Goal: Task Accomplishment & Management: Manage account settings

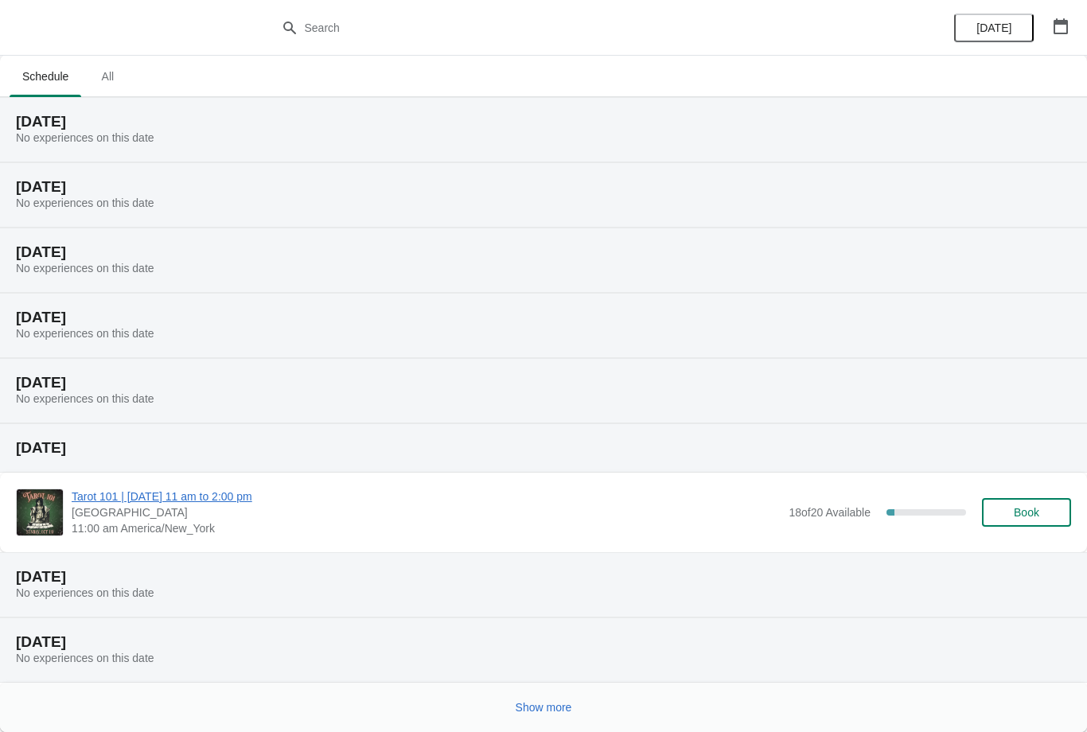
scroll to position [1, 0]
click at [544, 719] on button "Show more" at bounding box center [543, 707] width 69 height 29
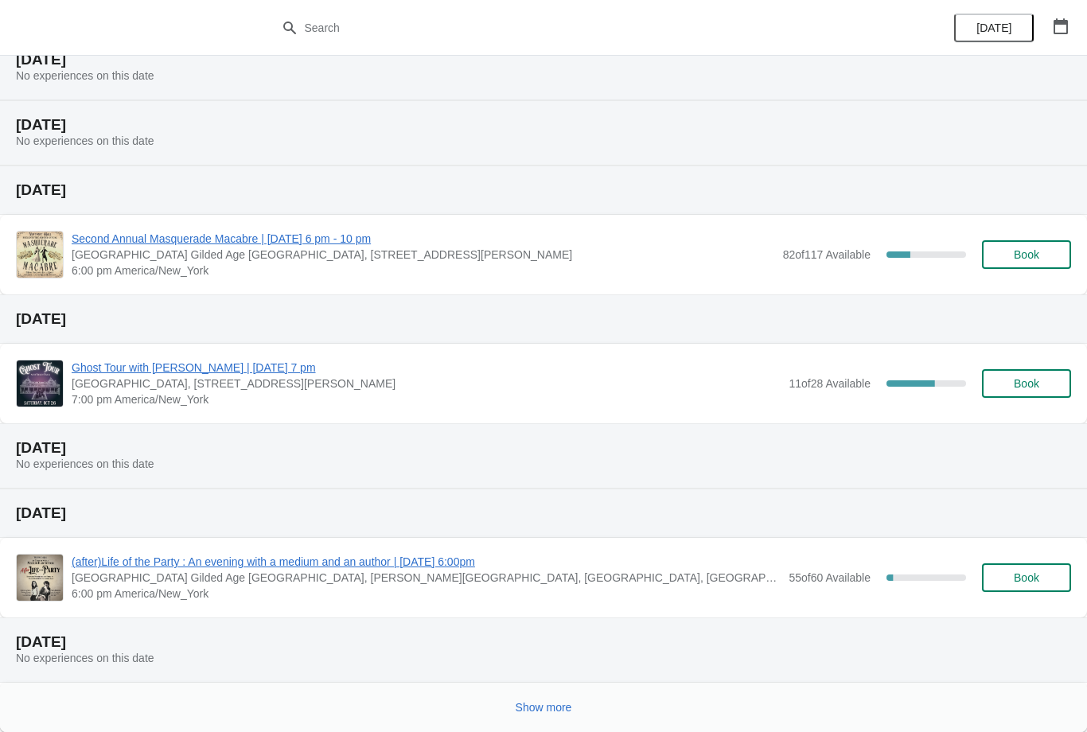
scroll to position [714, 0]
click at [559, 713] on span "Show more" at bounding box center [544, 707] width 56 height 13
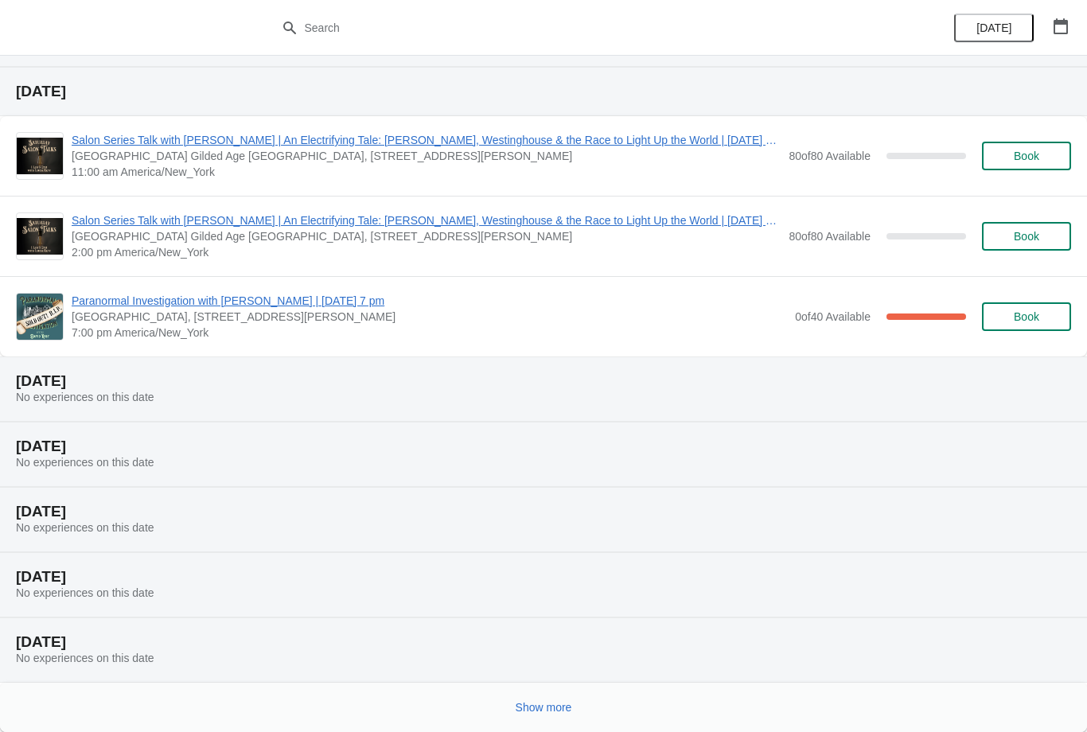
scroll to position [1460, 0]
click at [576, 719] on button "Show more" at bounding box center [543, 707] width 69 height 29
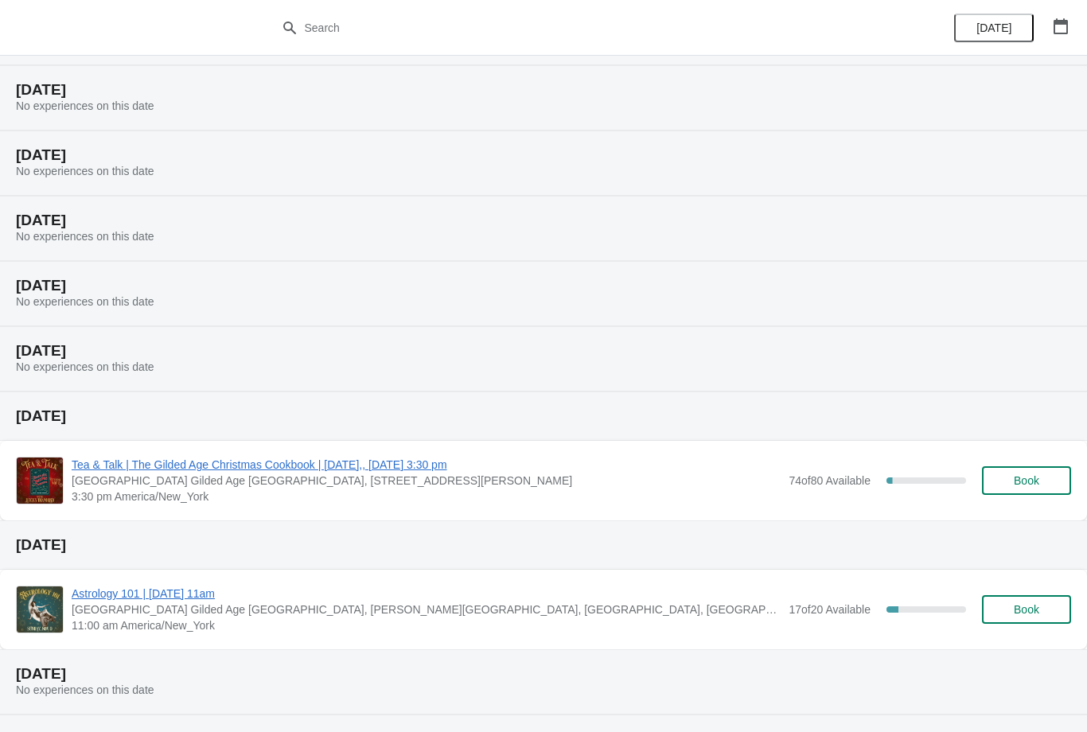
scroll to position [1810, 0]
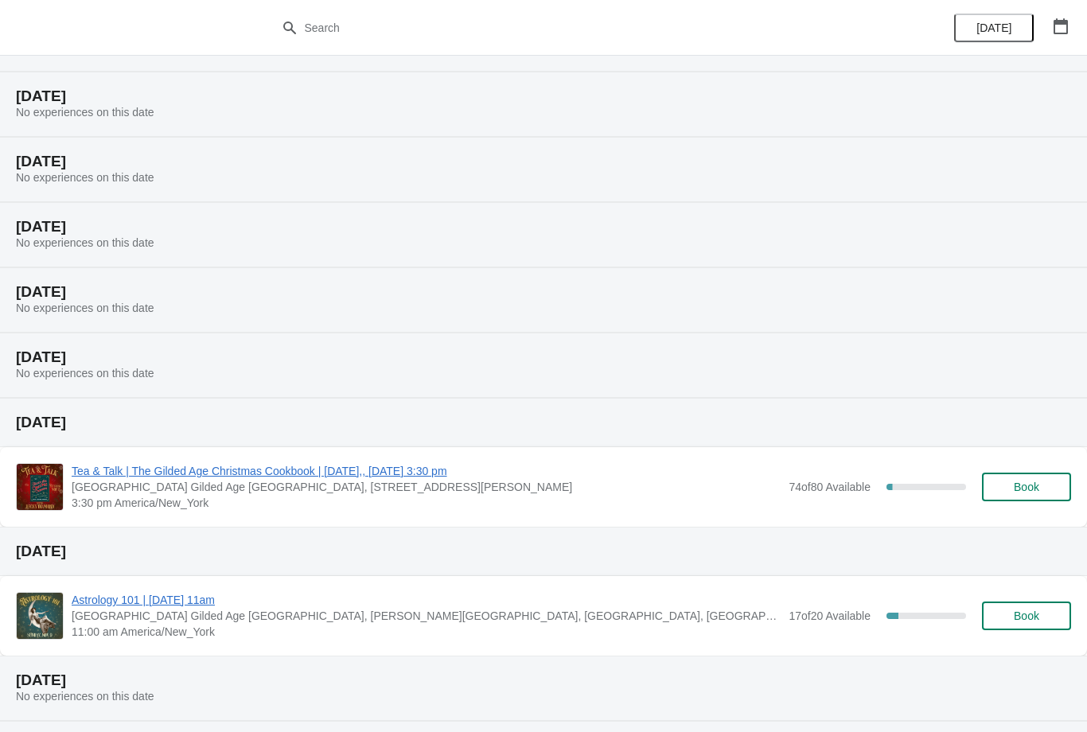
click at [367, 476] on span "Tea & Talk | The Gilded Age Christmas Cookbook | [DATE],, [DATE] 3:30 pm" at bounding box center [426, 471] width 709 height 16
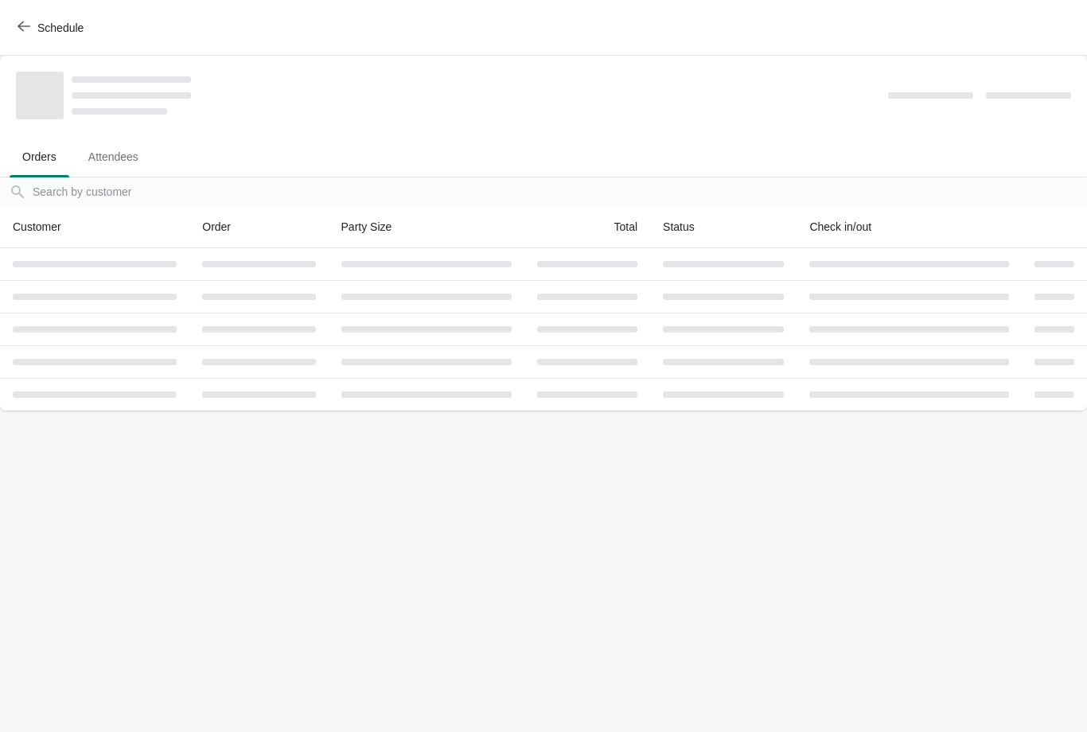
scroll to position [0, 0]
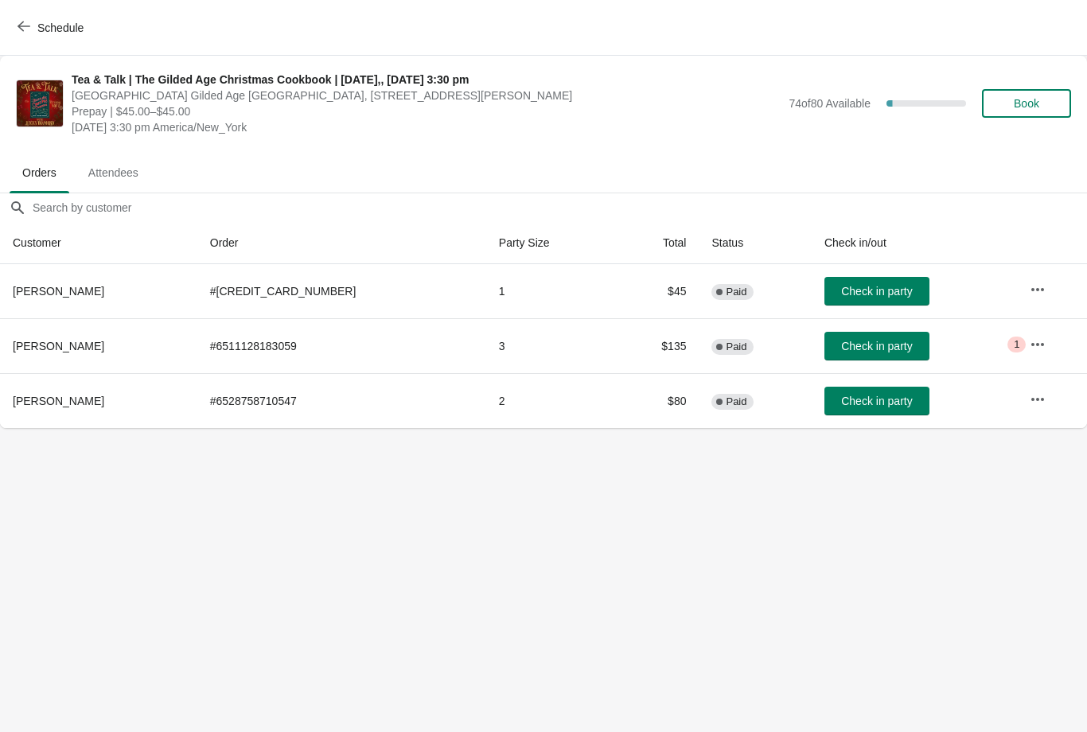
click at [1043, 404] on button "button" at bounding box center [1037, 399] width 29 height 29
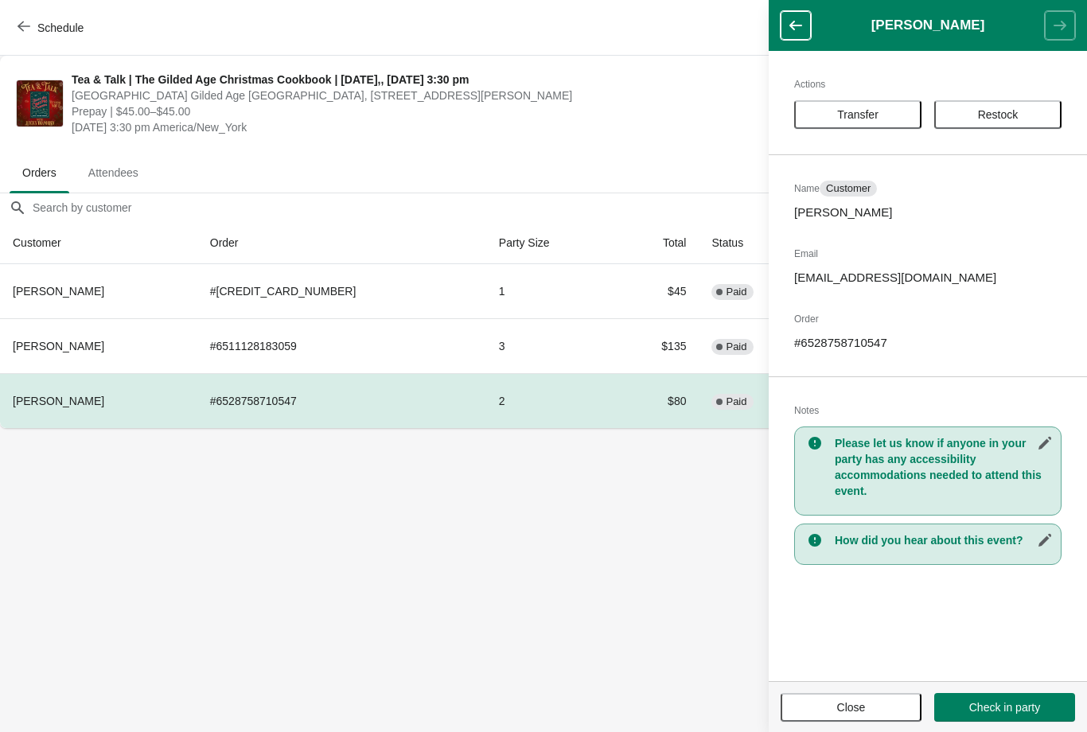
click at [863, 403] on h2 "Notes" at bounding box center [927, 411] width 267 height 16
click at [834, 605] on div "Actions Transfer Restock Name Customer [PERSON_NAME] Email [EMAIL_ADDRESS][DOMA…" at bounding box center [928, 366] width 318 height 630
click at [1050, 447] on icon "button" at bounding box center [1045, 443] width 16 height 16
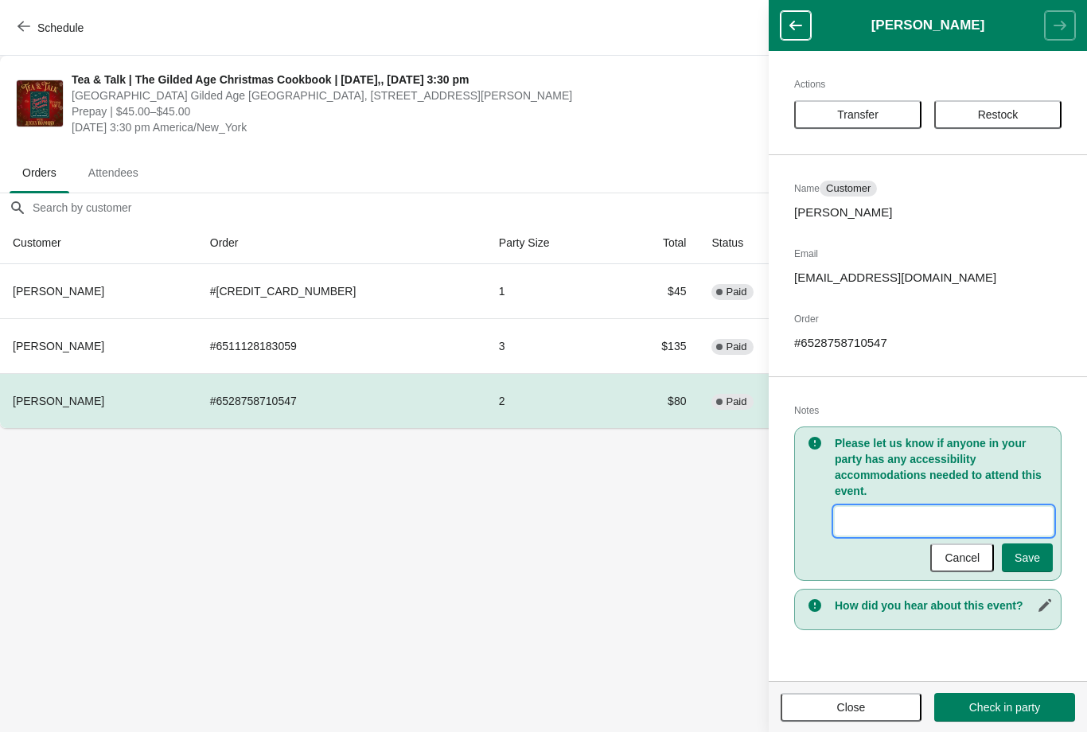
click at [868, 530] on input "New Value" at bounding box center [944, 521] width 218 height 29
type input "Aisle seat requested for person with a [PERSON_NAME]"
click at [1042, 559] on button "Save" at bounding box center [1027, 557] width 51 height 29
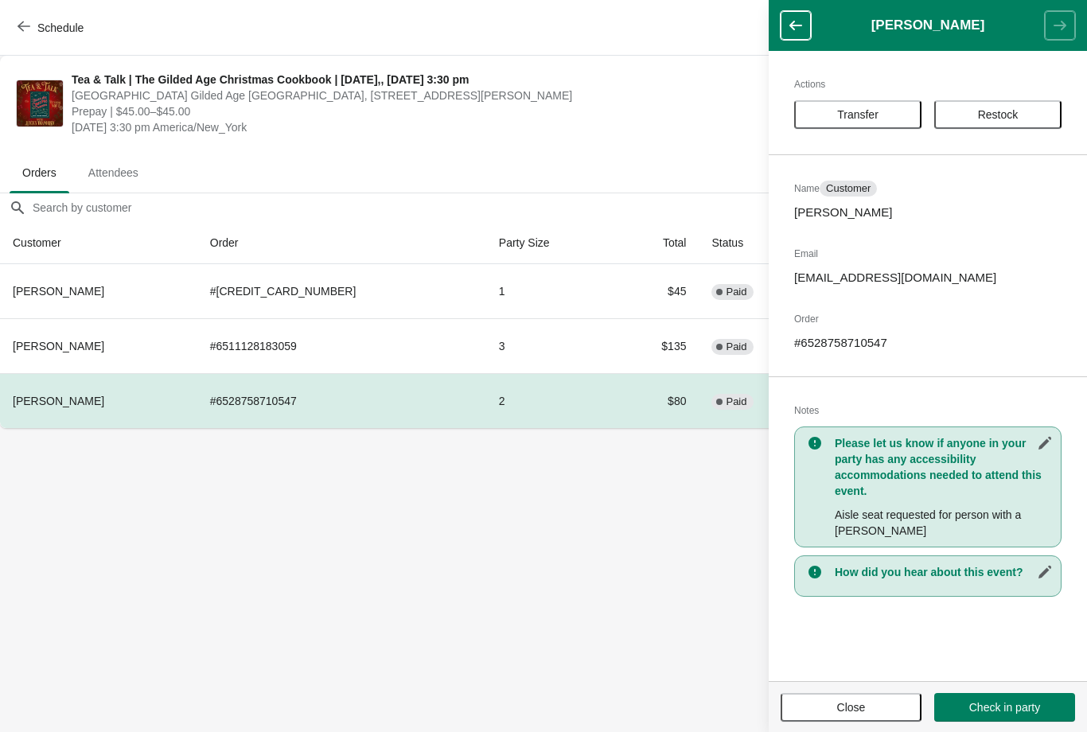
click at [865, 709] on span "Close" at bounding box center [851, 707] width 29 height 13
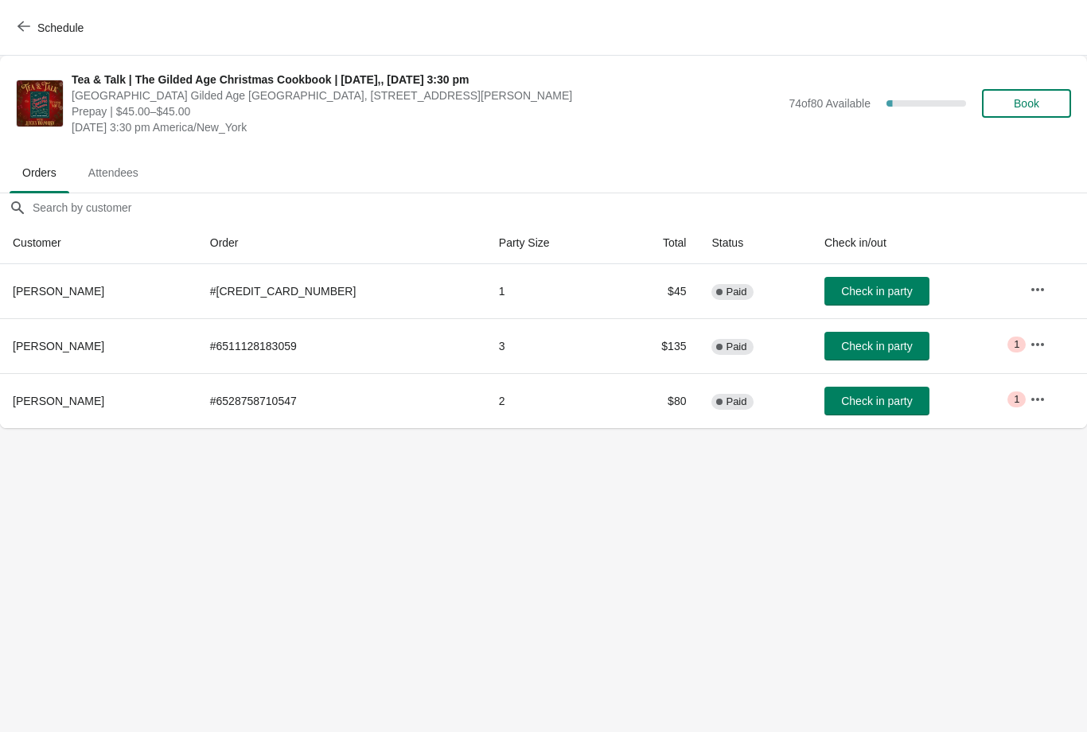
click at [1023, 350] on button "button" at bounding box center [1037, 344] width 29 height 29
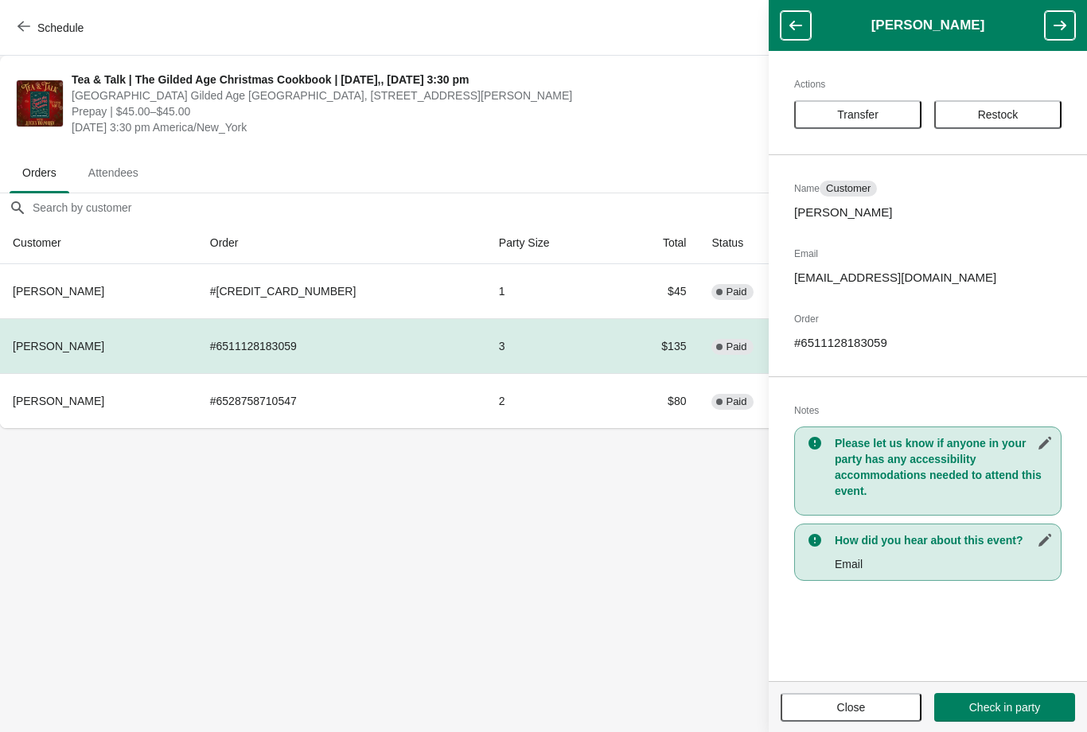
click at [863, 711] on span "Close" at bounding box center [851, 707] width 29 height 13
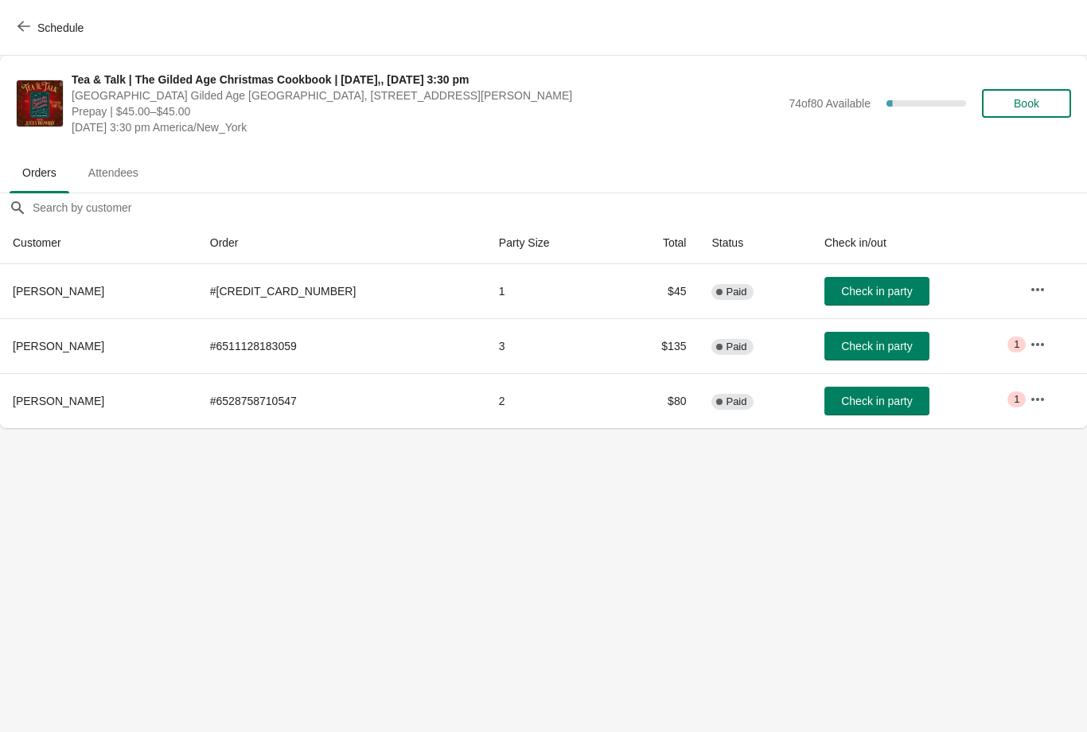
click at [1023, 405] on button "button" at bounding box center [1037, 399] width 29 height 29
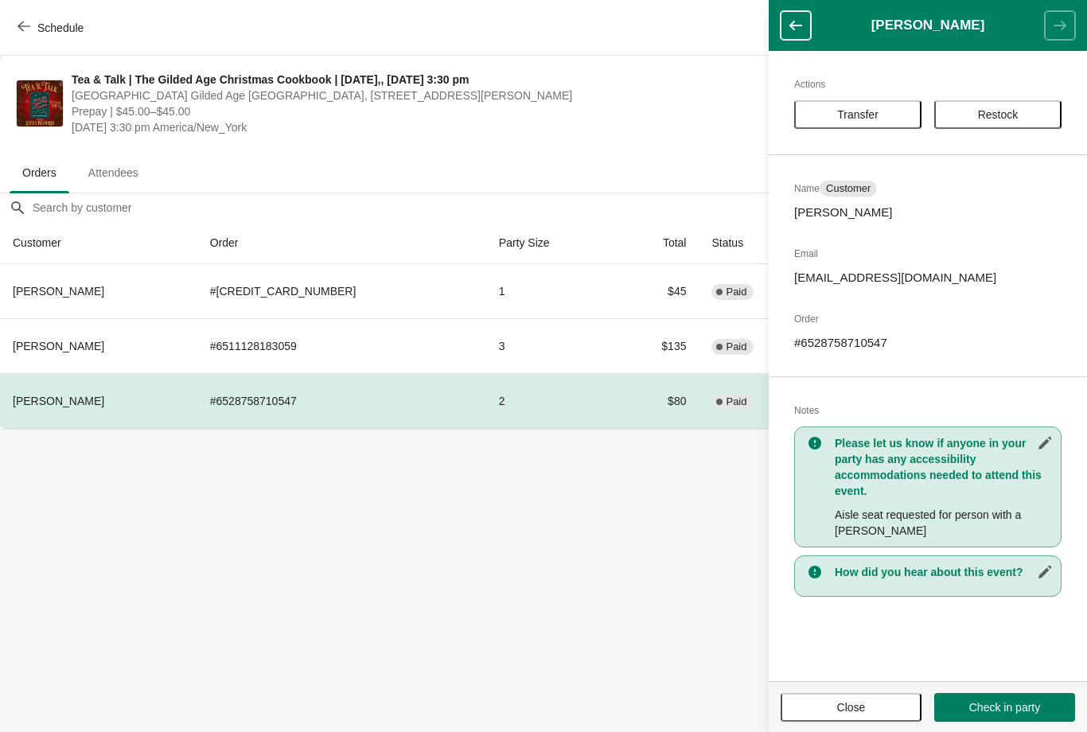
click at [862, 716] on button "Close" at bounding box center [851, 707] width 141 height 29
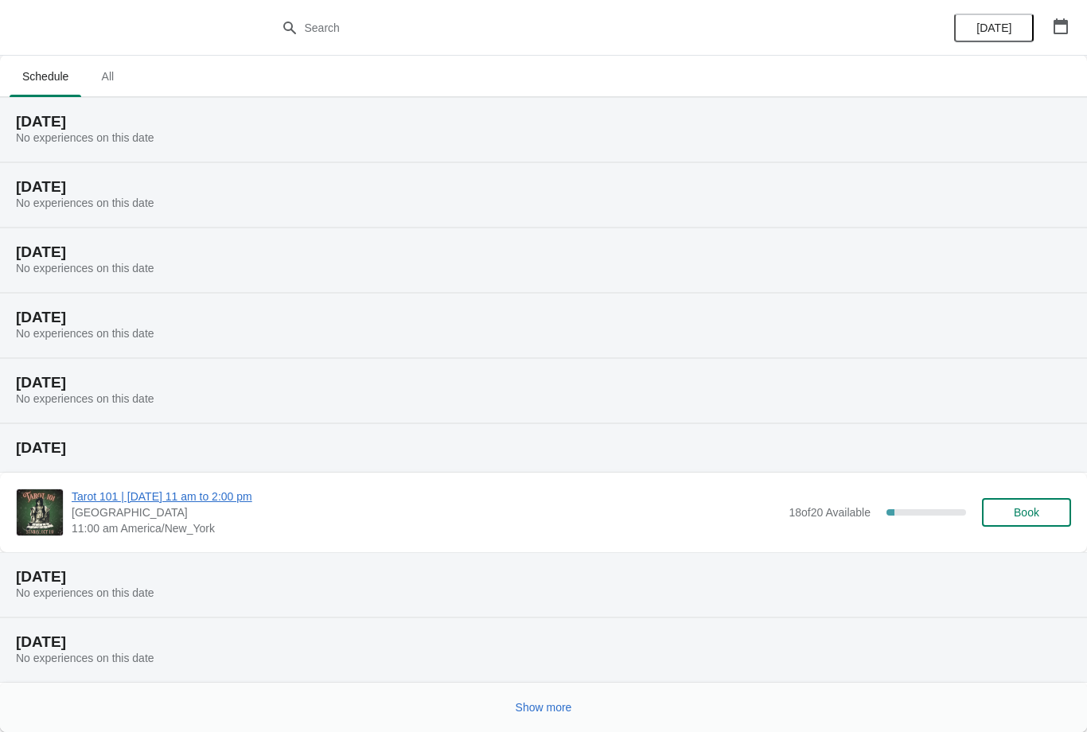
scroll to position [1, 0]
click at [541, 730] on div "Show more" at bounding box center [543, 707] width 1087 height 49
click at [555, 704] on span "Show more" at bounding box center [544, 707] width 56 height 13
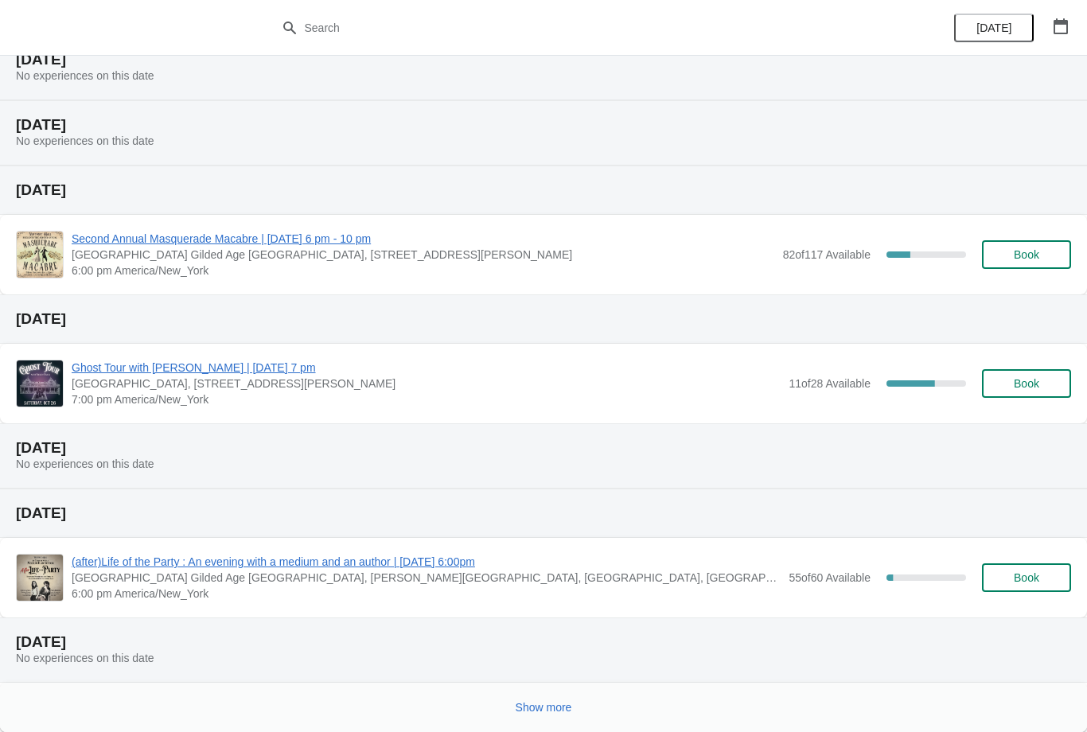
scroll to position [714, 0]
click at [543, 718] on button "Show more" at bounding box center [543, 707] width 69 height 29
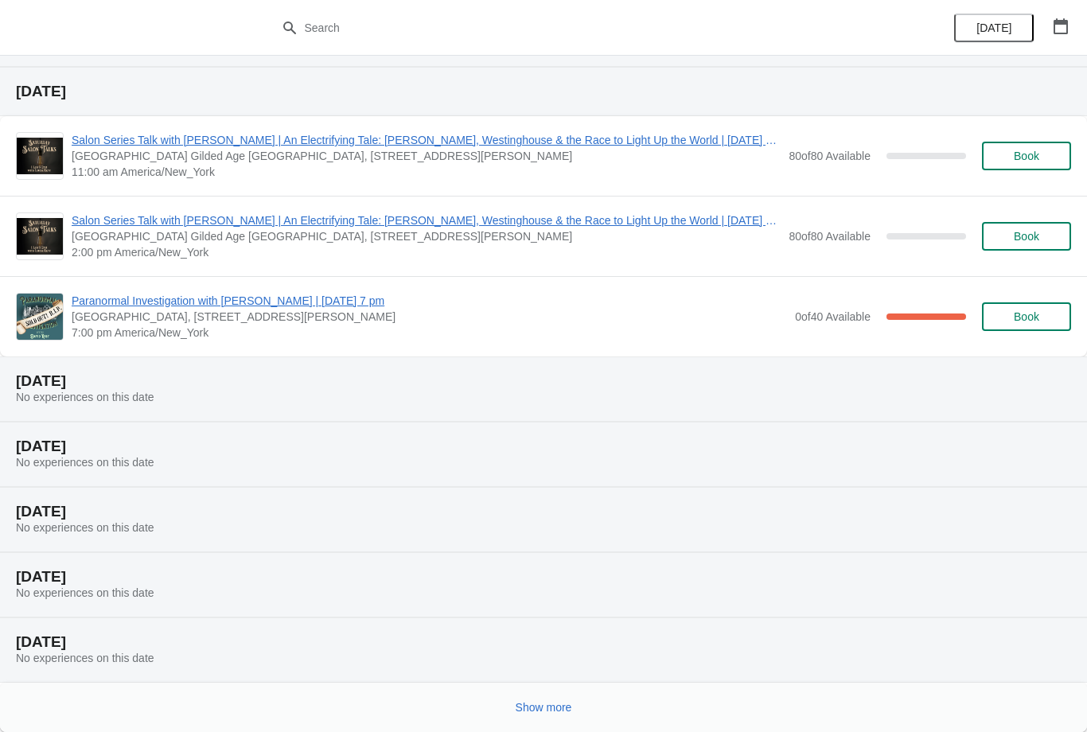
scroll to position [1460, 0]
click at [565, 713] on span "Show more" at bounding box center [544, 707] width 56 height 13
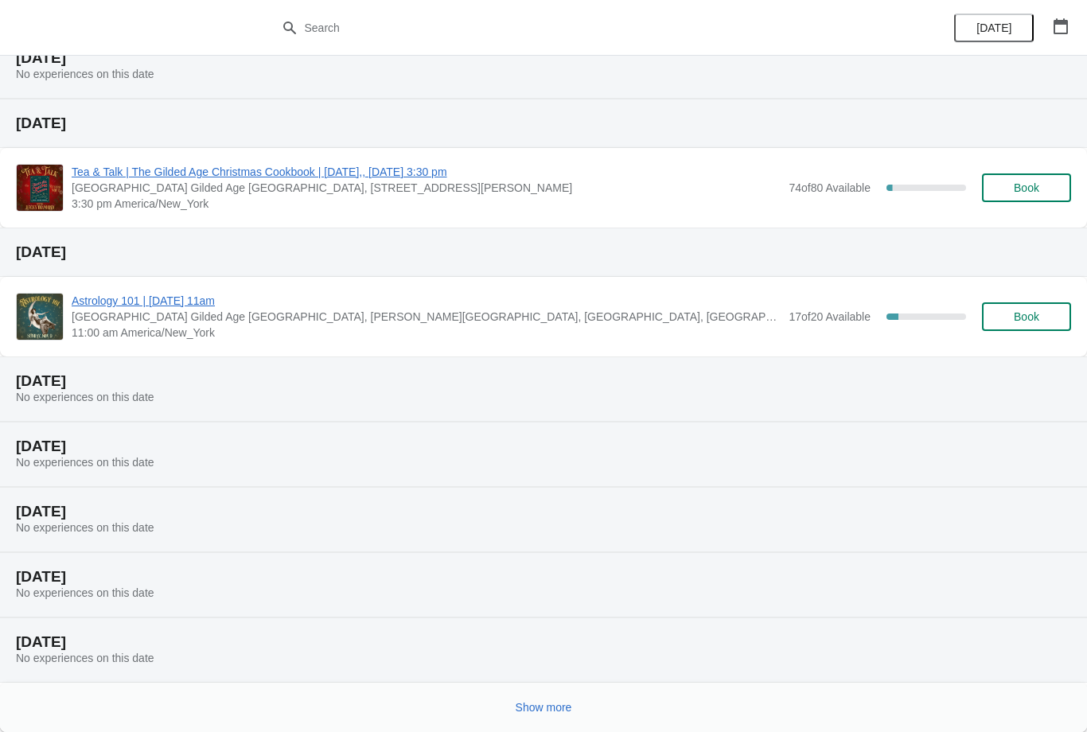
scroll to position [2109, 0]
click at [360, 178] on span "Tea & Talk | The Gilded Age Christmas Cookbook | [DATE],, [DATE] 3:30 pm" at bounding box center [426, 172] width 709 height 16
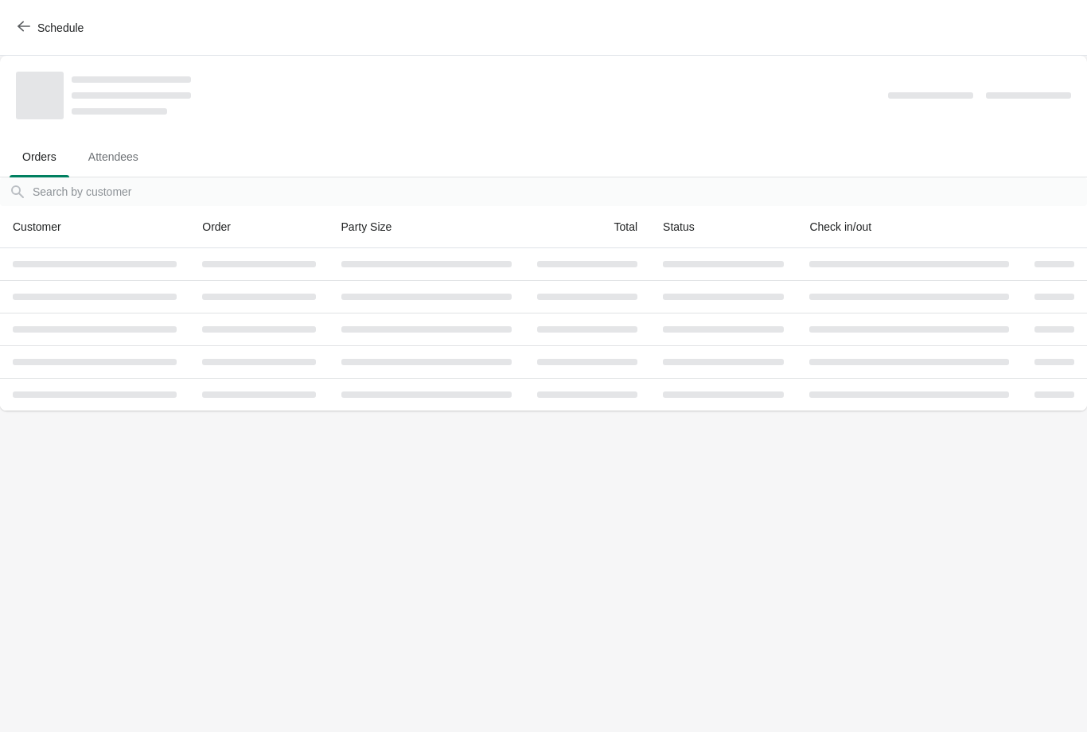
scroll to position [0, 0]
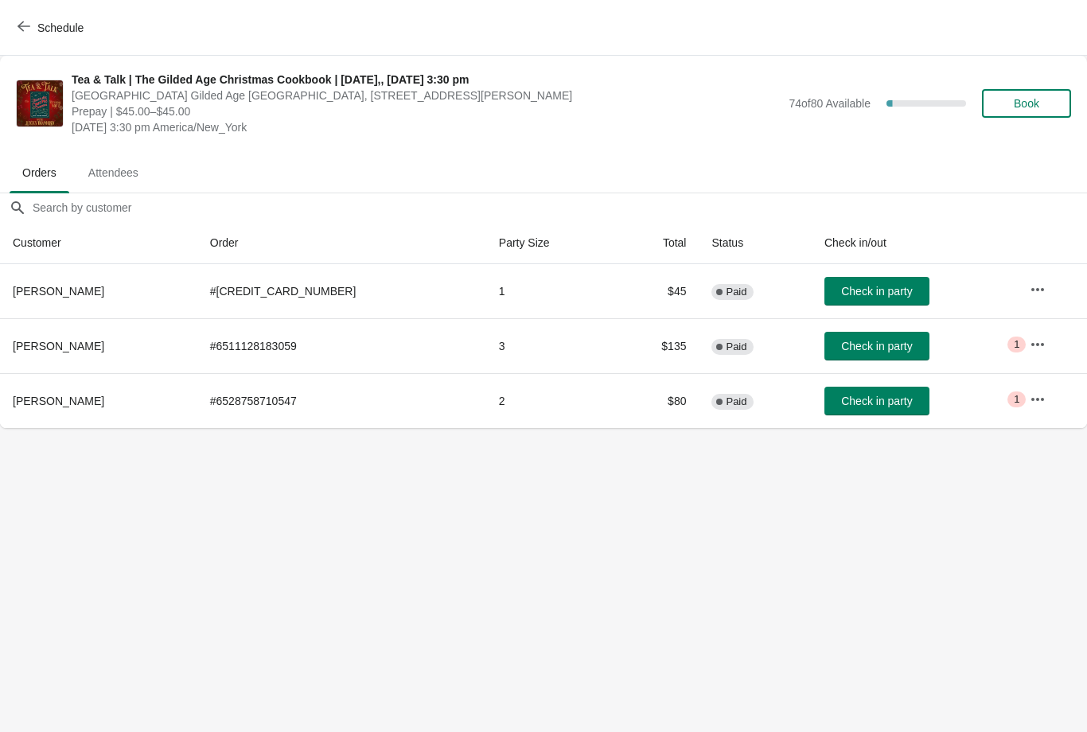
click at [1023, 339] on button "button" at bounding box center [1037, 344] width 29 height 29
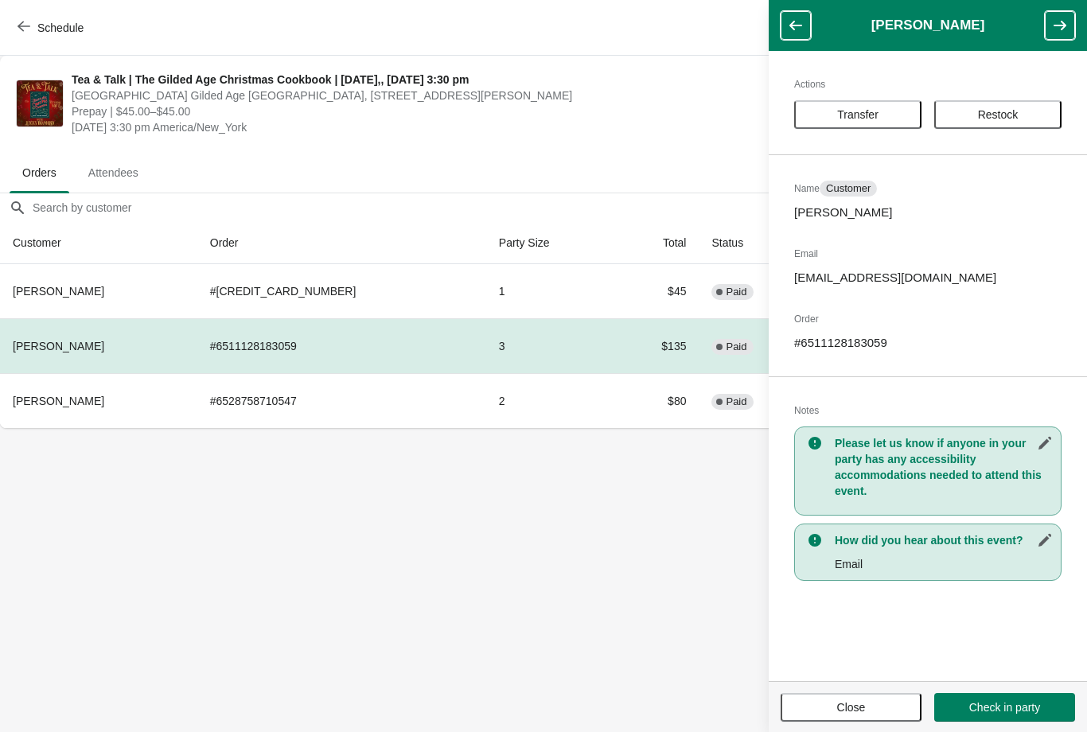
click at [874, 591] on div "Actions Transfer Restock Name Customer Nancy Gilbert Email nancypgilbert@gmail.…" at bounding box center [928, 366] width 318 height 630
click at [653, 598] on body "Schedule Tea & Talk | The Gilded Age Christmas Cookbook | Saturday,, November 8…" at bounding box center [543, 366] width 1087 height 732
click at [1061, 29] on icon "button" at bounding box center [1059, 26] width 13 height 10
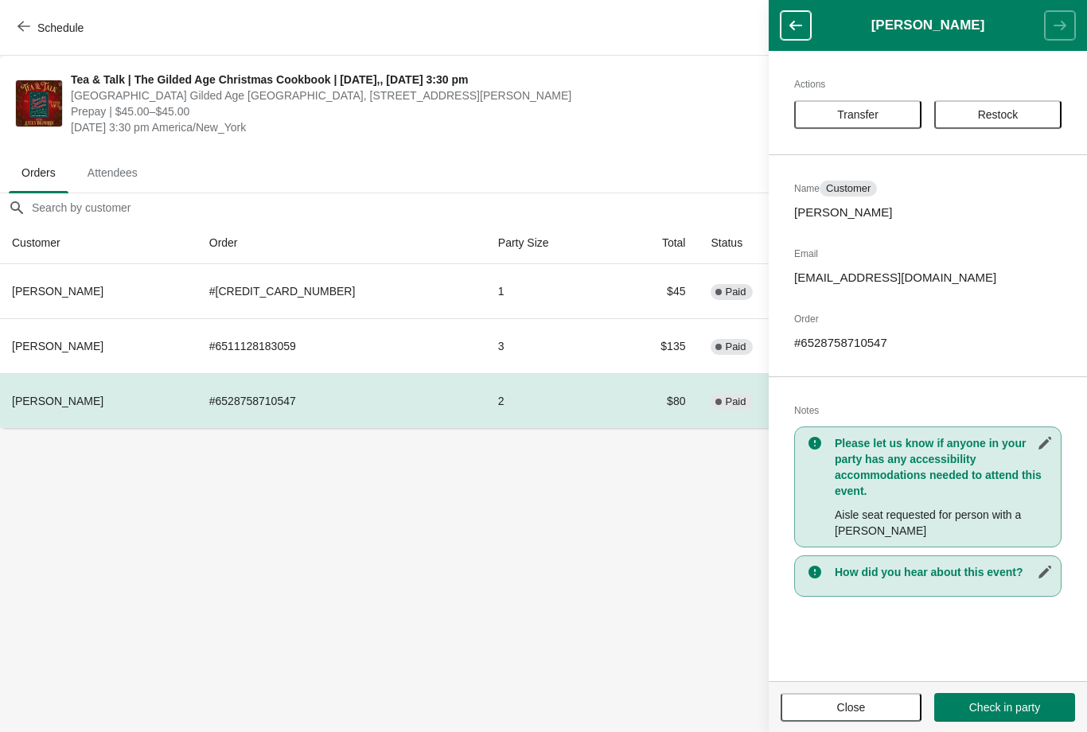
click at [870, 699] on button "Close" at bounding box center [851, 707] width 141 height 29
